Goal: Task Accomplishment & Management: Manage account settings

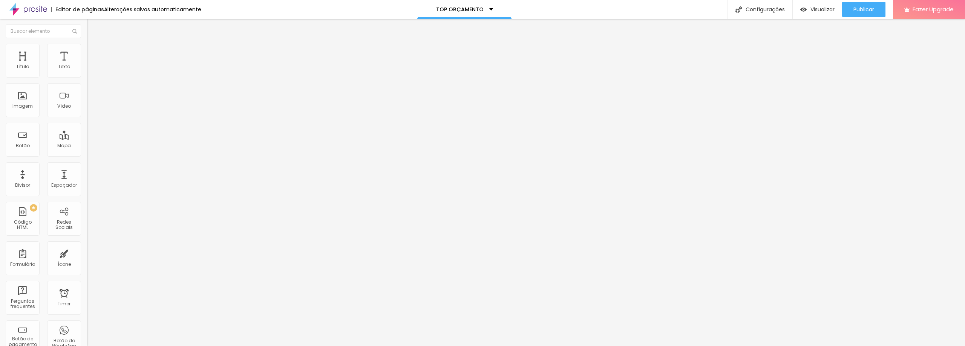
click at [93, 52] on span "Estilo" at bounding box center [99, 49] width 12 height 6
click at [93, 53] on span "Avançado" at bounding box center [105, 56] width 25 height 6
click at [93, 44] on span "Conteúdo" at bounding box center [104, 41] width 23 height 6
click at [87, 146] on div at bounding box center [130, 146] width 87 height 0
click at [87, 142] on div at bounding box center [130, 142] width 87 height 0
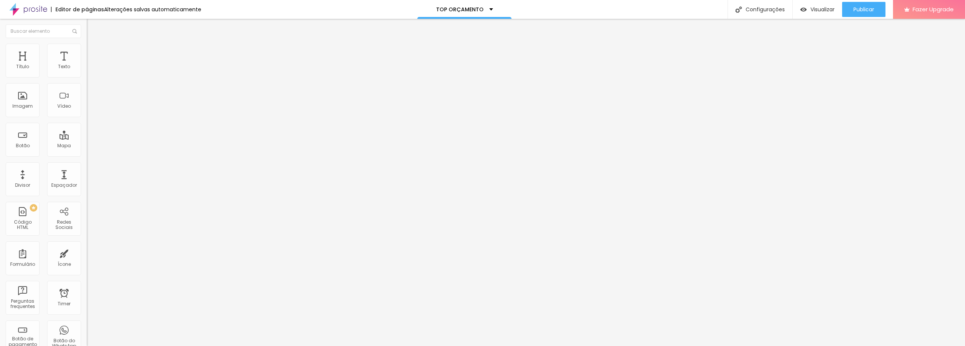
click at [87, 146] on div at bounding box center [130, 146] width 87 height 0
click at [92, 28] on img "button" at bounding box center [95, 28] width 6 height 6
click at [843, 9] on font "Publicar" at bounding box center [845, 10] width 21 height 8
click at [849, 11] on font "Publicar" at bounding box center [845, 10] width 21 height 8
click at [800, 9] on font "Visualizar" at bounding box center [804, 10] width 24 height 8
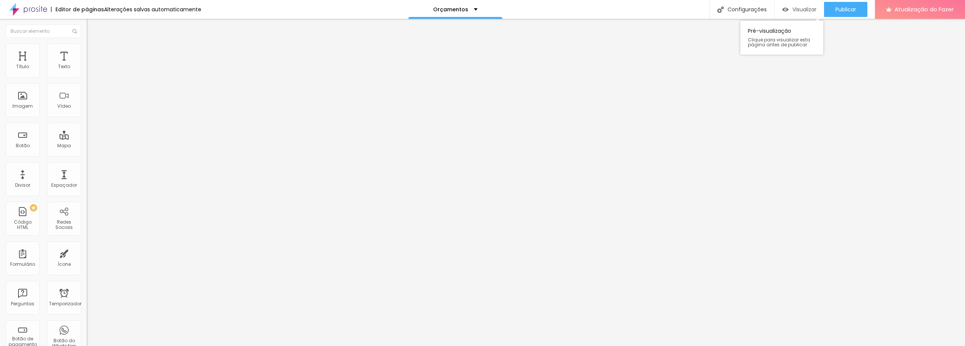
click at [803, 9] on font "Visualizar" at bounding box center [804, 10] width 24 height 8
click at [844, 9] on font "Publicar" at bounding box center [845, 10] width 21 height 8
click at [838, 11] on font "Publicar" at bounding box center [845, 10] width 21 height 8
click at [840, 7] on font "Publicar" at bounding box center [845, 10] width 21 height 8
click at [844, 11] on font "Publicar" at bounding box center [845, 10] width 21 height 8
